Goal: Information Seeking & Learning: Learn about a topic

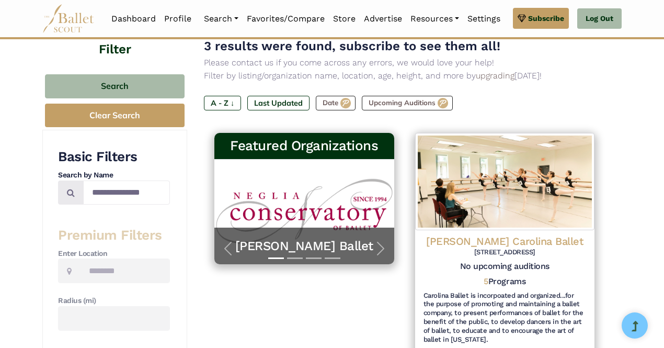
scroll to position [95, 0]
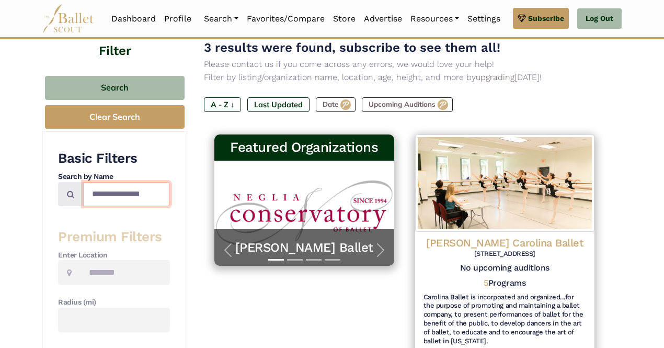
click at [153, 197] on input "**********" at bounding box center [126, 194] width 87 height 25
type input "**********"
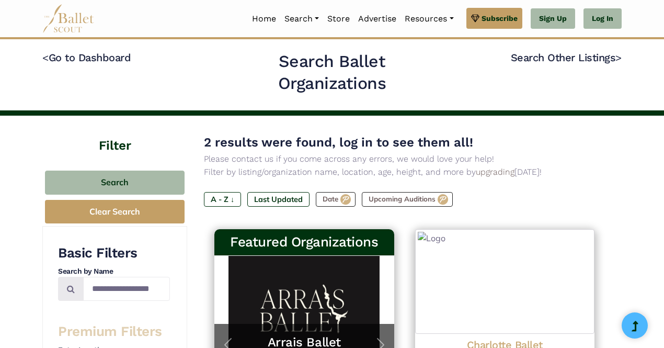
type input "**********"
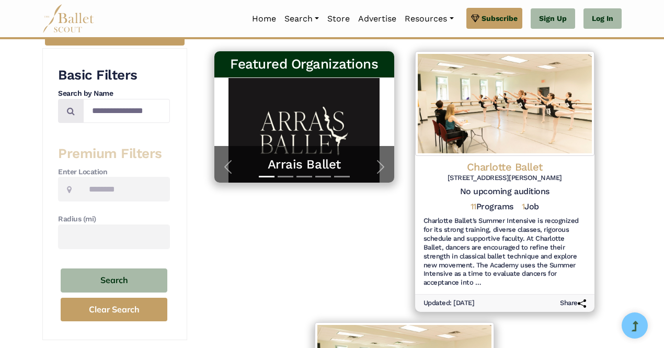
scroll to position [176, 0]
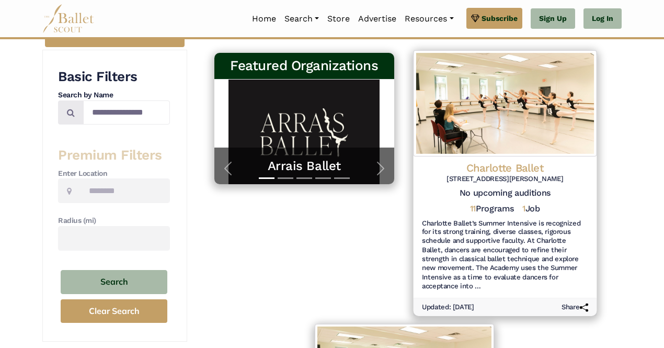
click at [518, 234] on h6 "Charlotte Ballet’s Summer Intensive is recognized for its strong training, dive…" at bounding box center [504, 254] width 166 height 72
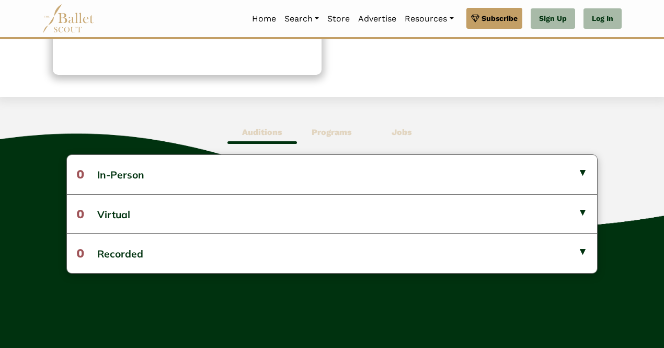
scroll to position [219, 0]
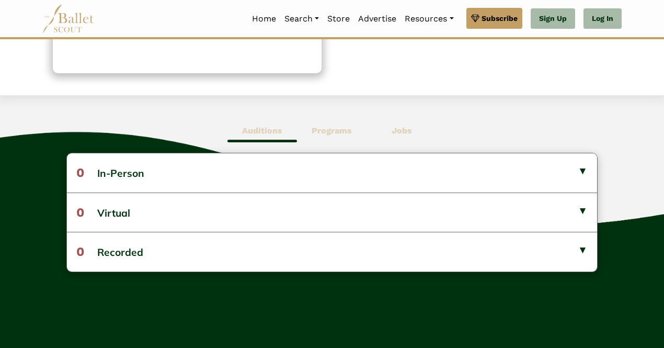
click at [332, 134] on b "Programs" at bounding box center [331, 130] width 40 height 10
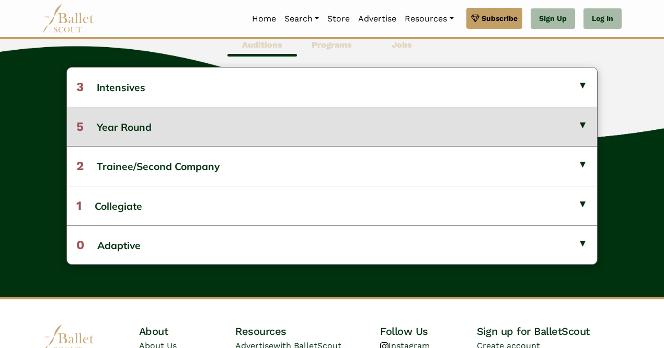
scroll to position [323, 0]
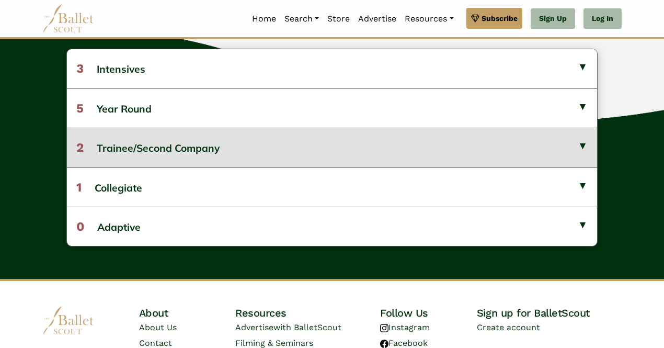
click at [193, 144] on button "2 Trainee/Second Company" at bounding box center [332, 147] width 530 height 39
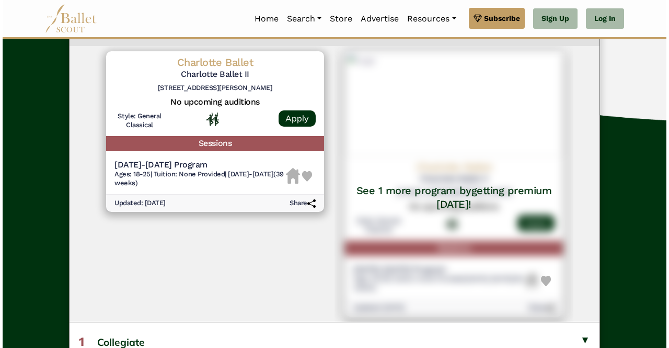
scroll to position [445, 0]
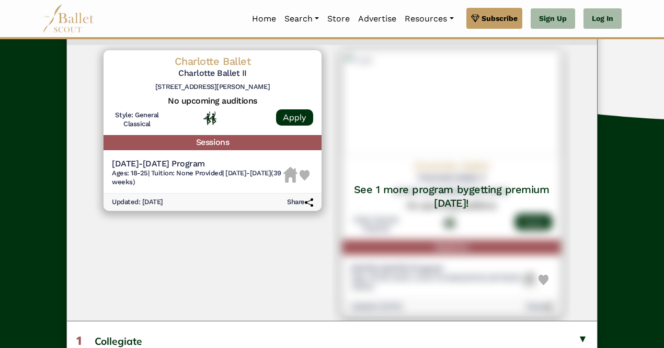
click at [169, 120] on div at bounding box center [212, 122] width 101 height 22
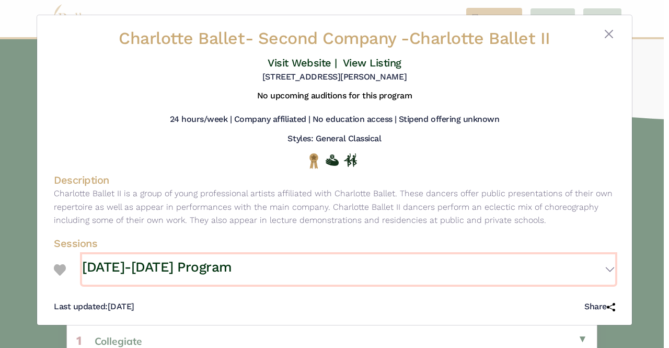
click at [325, 258] on button "2024-2025 Program" at bounding box center [348, 269] width 533 height 30
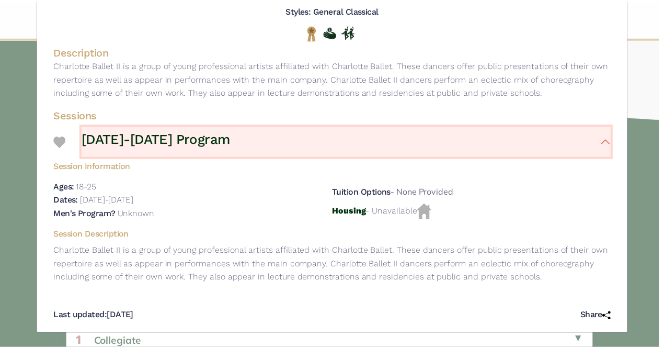
scroll to position [0, 0]
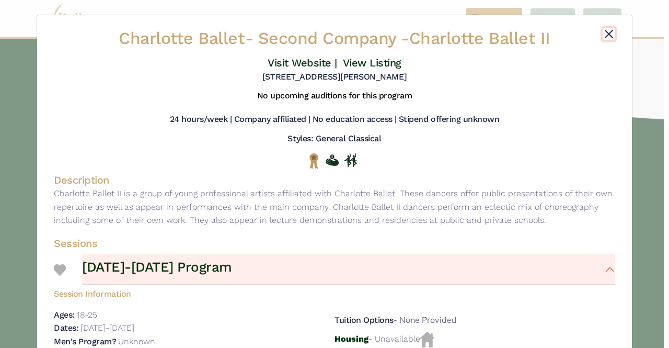
click at [603, 34] on button "Close" at bounding box center [609, 34] width 13 height 13
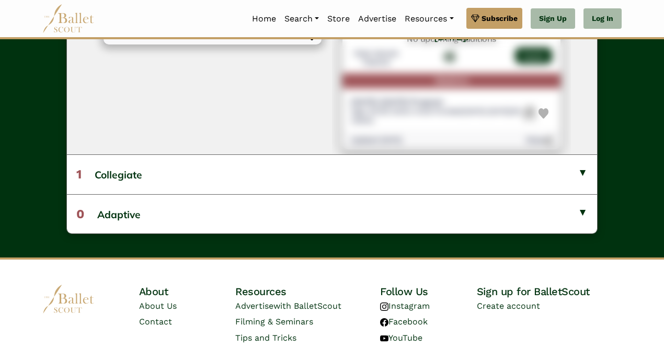
scroll to position [617, 0]
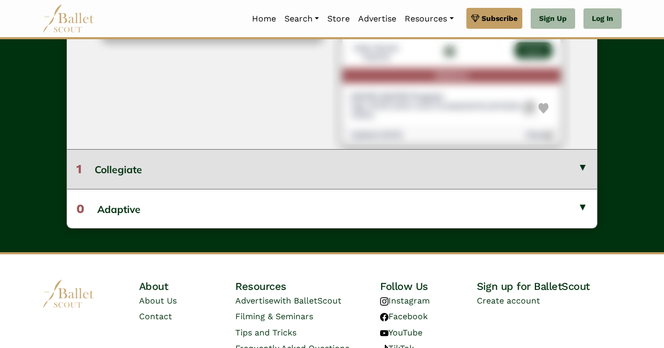
click at [174, 172] on button "1 Collegiate" at bounding box center [332, 168] width 530 height 39
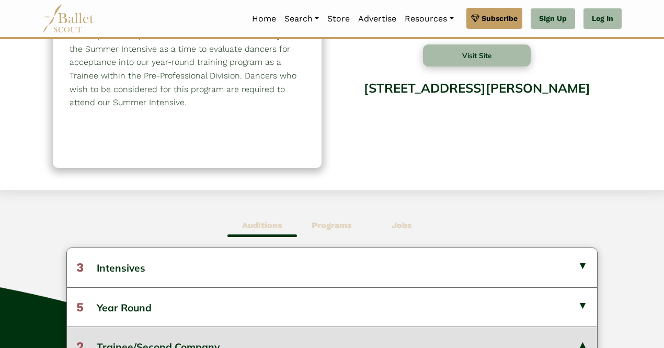
scroll to position [192, 0]
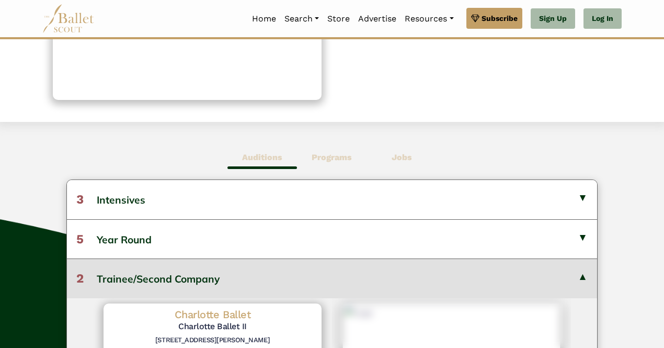
click at [400, 157] on b "Jobs" at bounding box center [401, 157] width 20 height 10
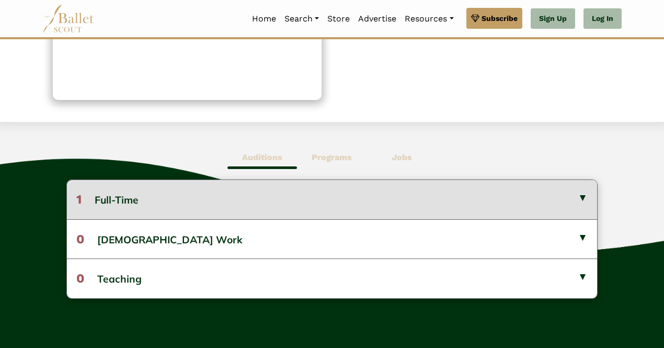
click at [180, 205] on button "1 Full-Time" at bounding box center [332, 199] width 530 height 39
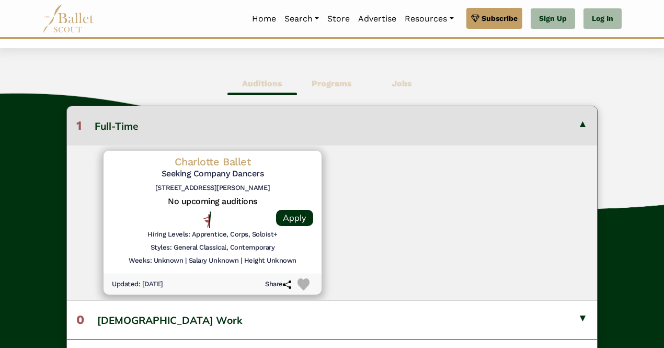
scroll to position [267, 0]
click at [176, 241] on div "General Classical, Contemporary" at bounding box center [212, 225] width 105 height 34
click at [170, 213] on div at bounding box center [212, 219] width 84 height 17
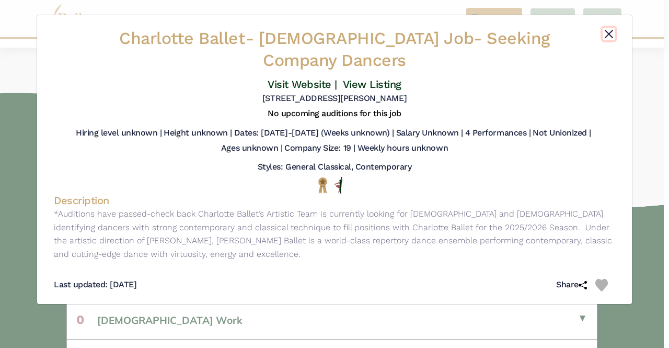
click at [608, 31] on button "Close" at bounding box center [609, 34] width 13 height 13
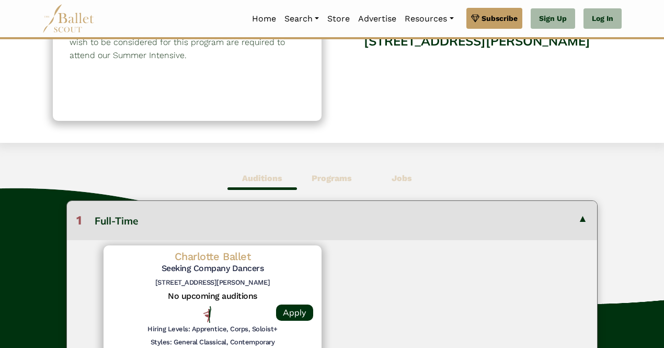
scroll to position [103, 0]
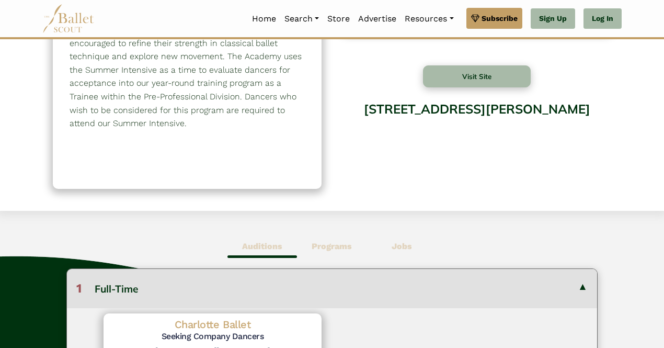
click at [339, 241] on b "Programs" at bounding box center [331, 246] width 40 height 10
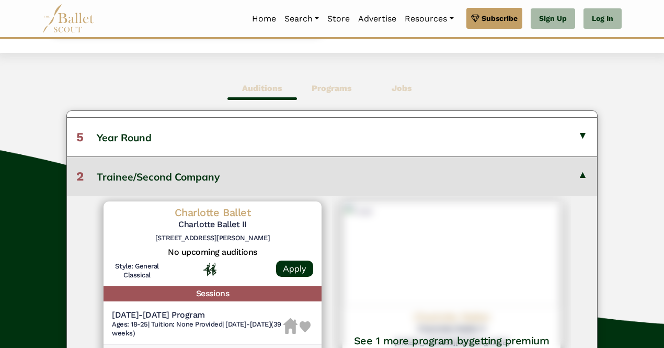
scroll to position [33, 0]
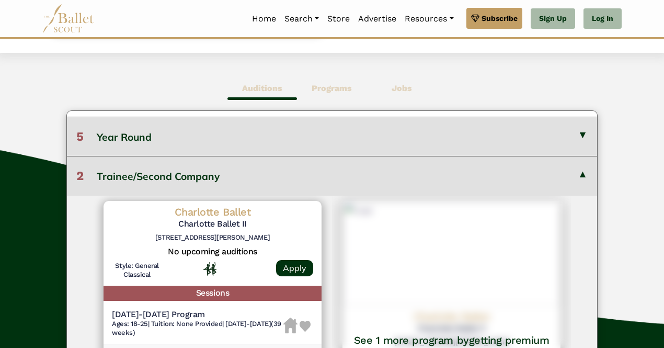
click at [199, 143] on button "5 Year Round" at bounding box center [332, 136] width 530 height 39
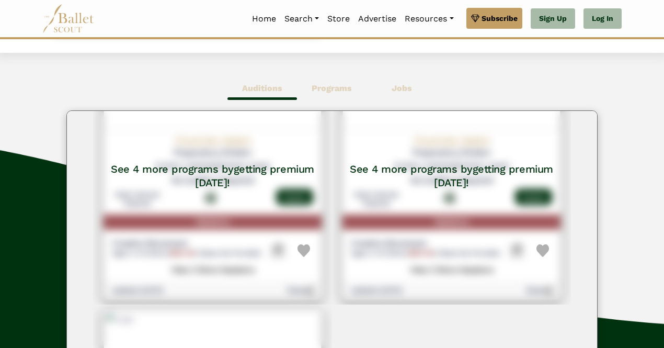
scroll to position [0, 0]
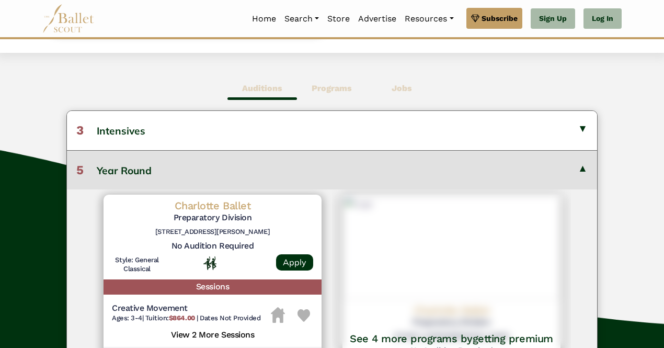
click at [142, 166] on button "5 Year Round" at bounding box center [332, 169] width 530 height 39
